Goal: Task Accomplishment & Management: Manage account settings

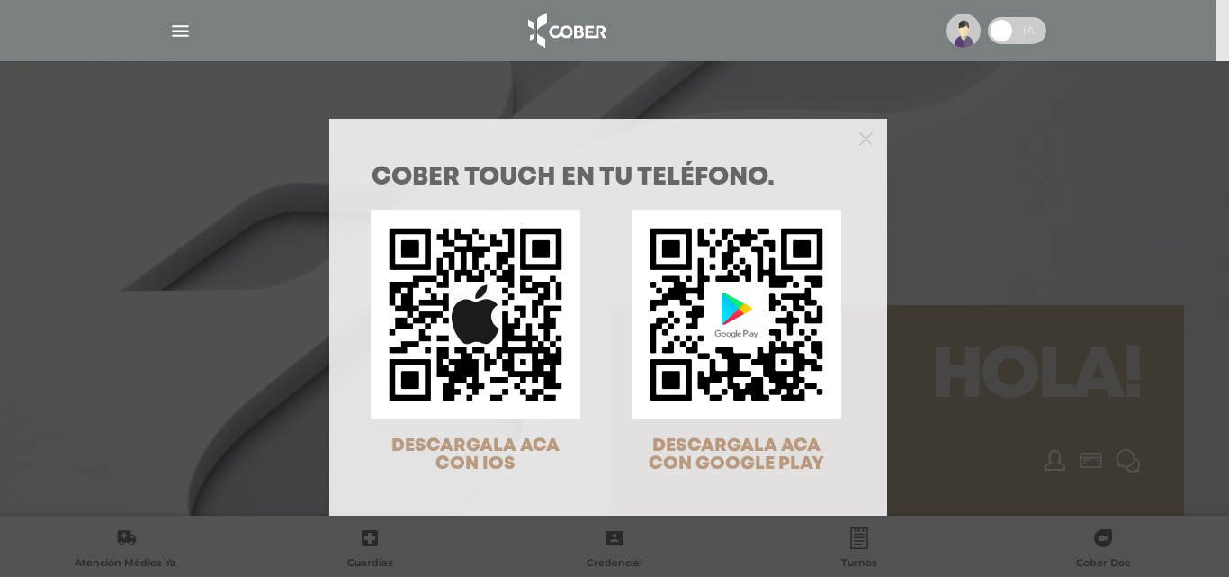
click at [466, 309] on img at bounding box center [476, 315] width 210 height 210
click at [520, 299] on img at bounding box center [476, 315] width 210 height 210
click at [468, 454] on span "DESCARGALA ACA CON IOS" at bounding box center [475, 454] width 168 height 35
click at [415, 293] on img at bounding box center [476, 315] width 210 height 210
click at [189, 17] on div "COBER TOUCH en tu teléfono. DESCARGALA ACA CON IOS DESCARGALA ACA CON GOOGLE PL…" at bounding box center [614, 288] width 1229 height 577
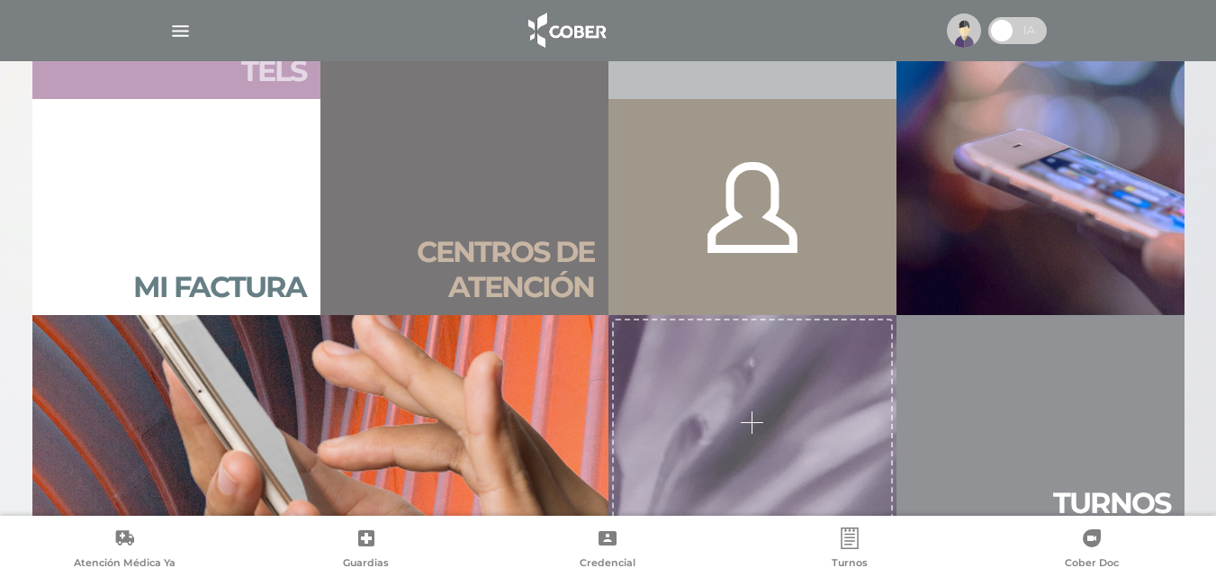
scroll to position [1350, 0]
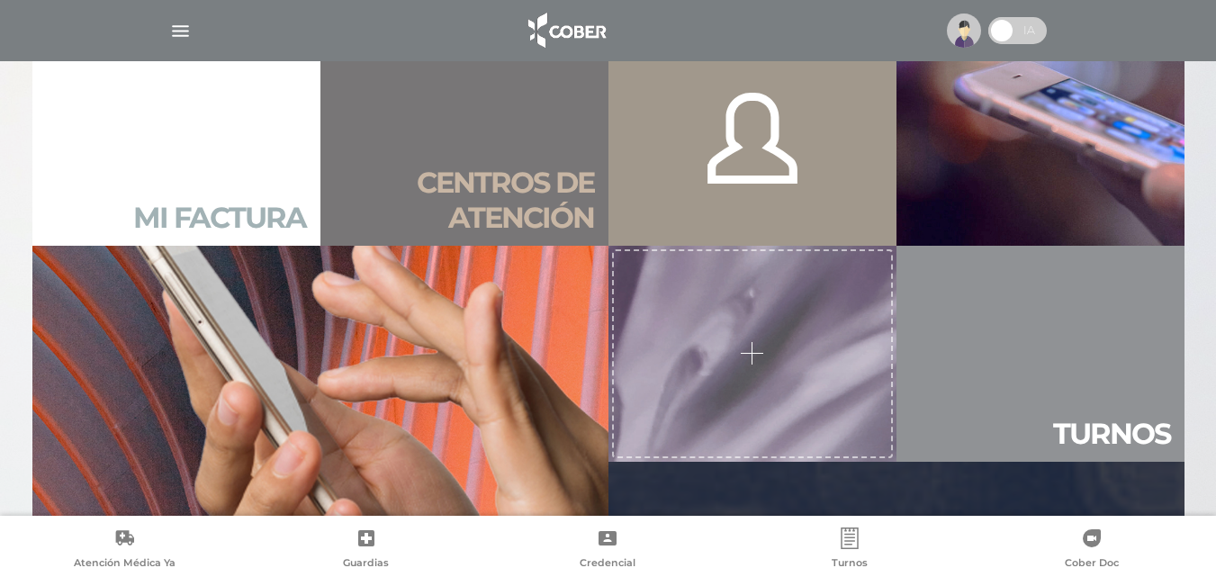
click at [228, 202] on h2 "Mi factura" at bounding box center [219, 218] width 173 height 34
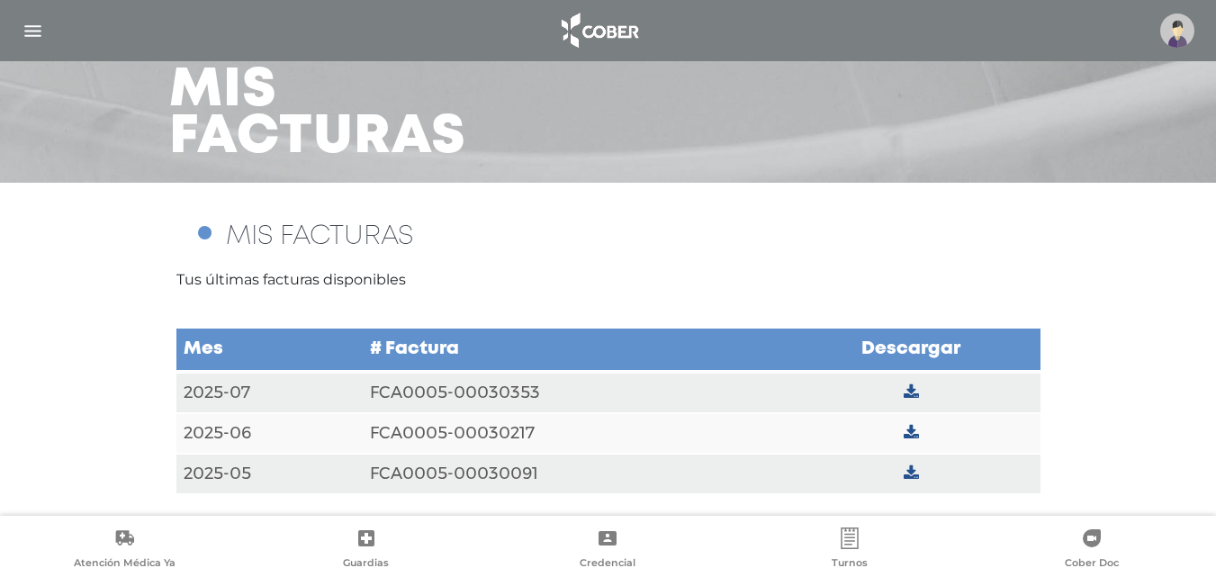
scroll to position [95, 0]
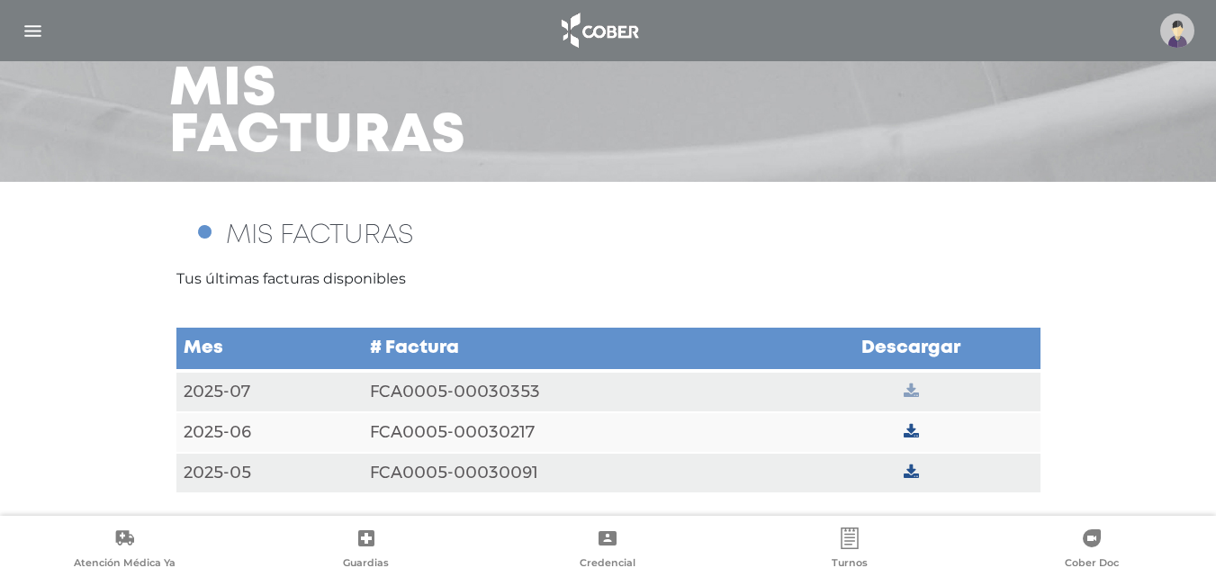
click at [908, 383] on icon at bounding box center [910, 391] width 15 height 16
